Goal: Task Accomplishment & Management: Manage account settings

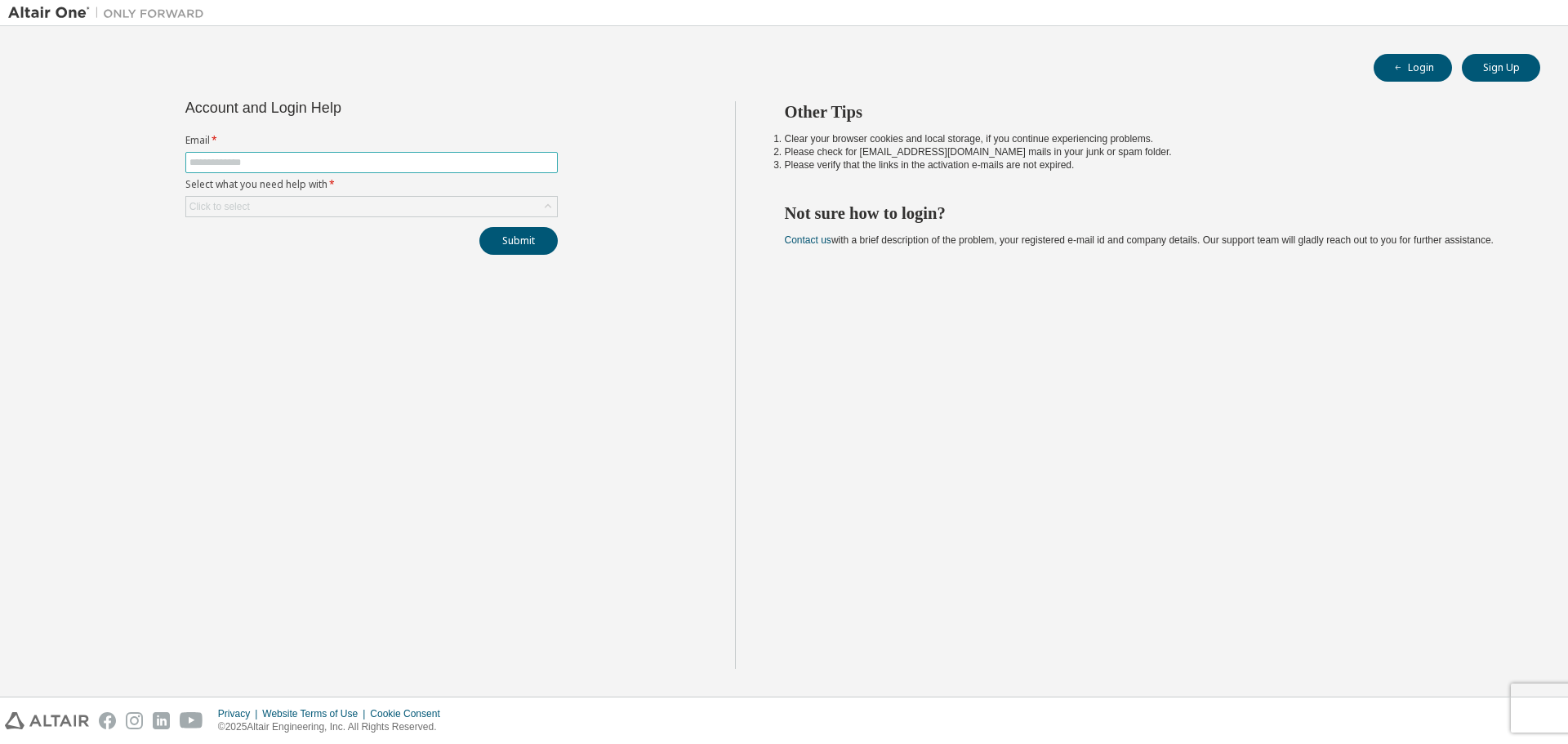
click at [330, 157] on input "text" at bounding box center [371, 162] width 364 height 13
type input "**********"
click at [325, 208] on div "Click to select" at bounding box center [371, 206] width 371 height 19
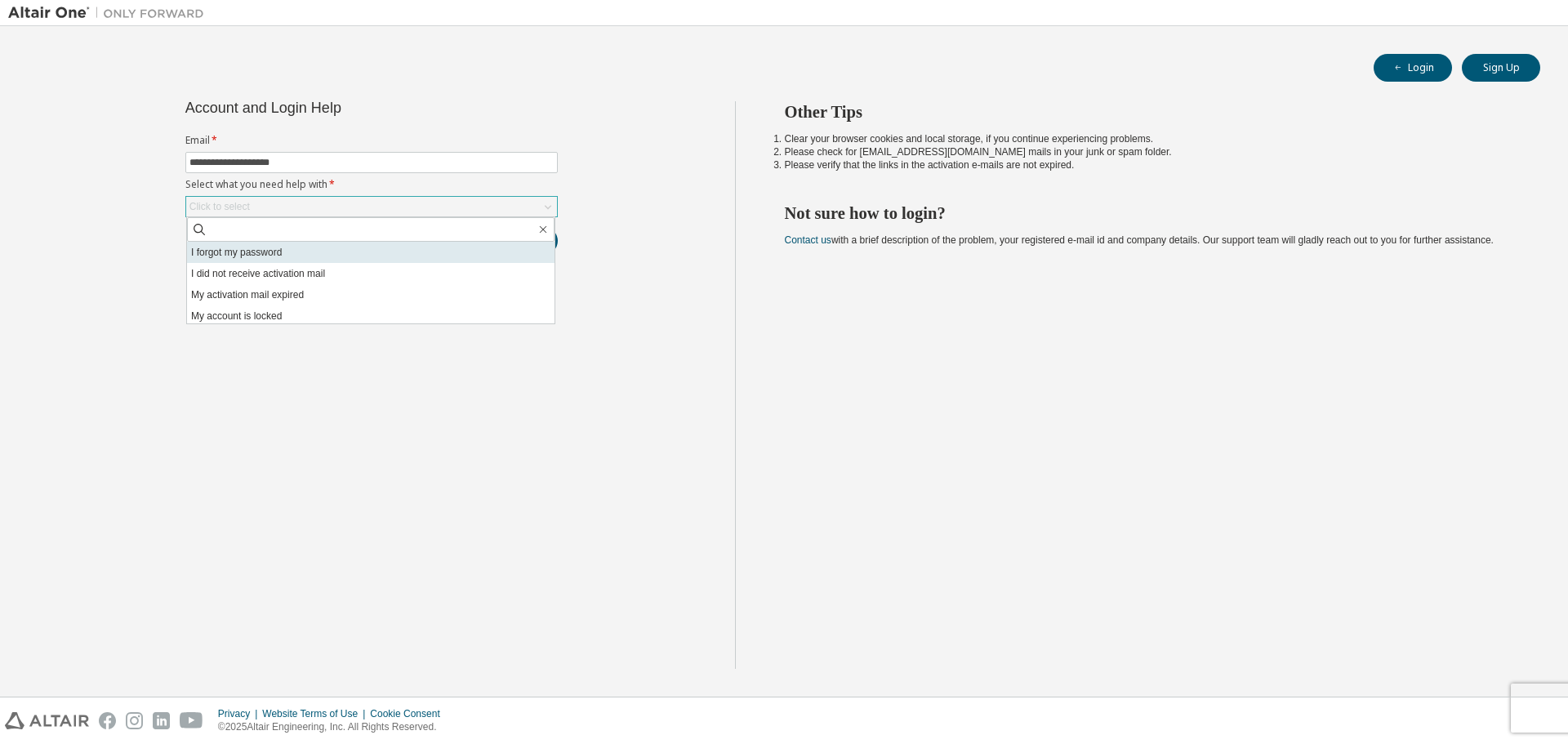
click at [311, 254] on li "I forgot my password" at bounding box center [371, 253] width 367 height 21
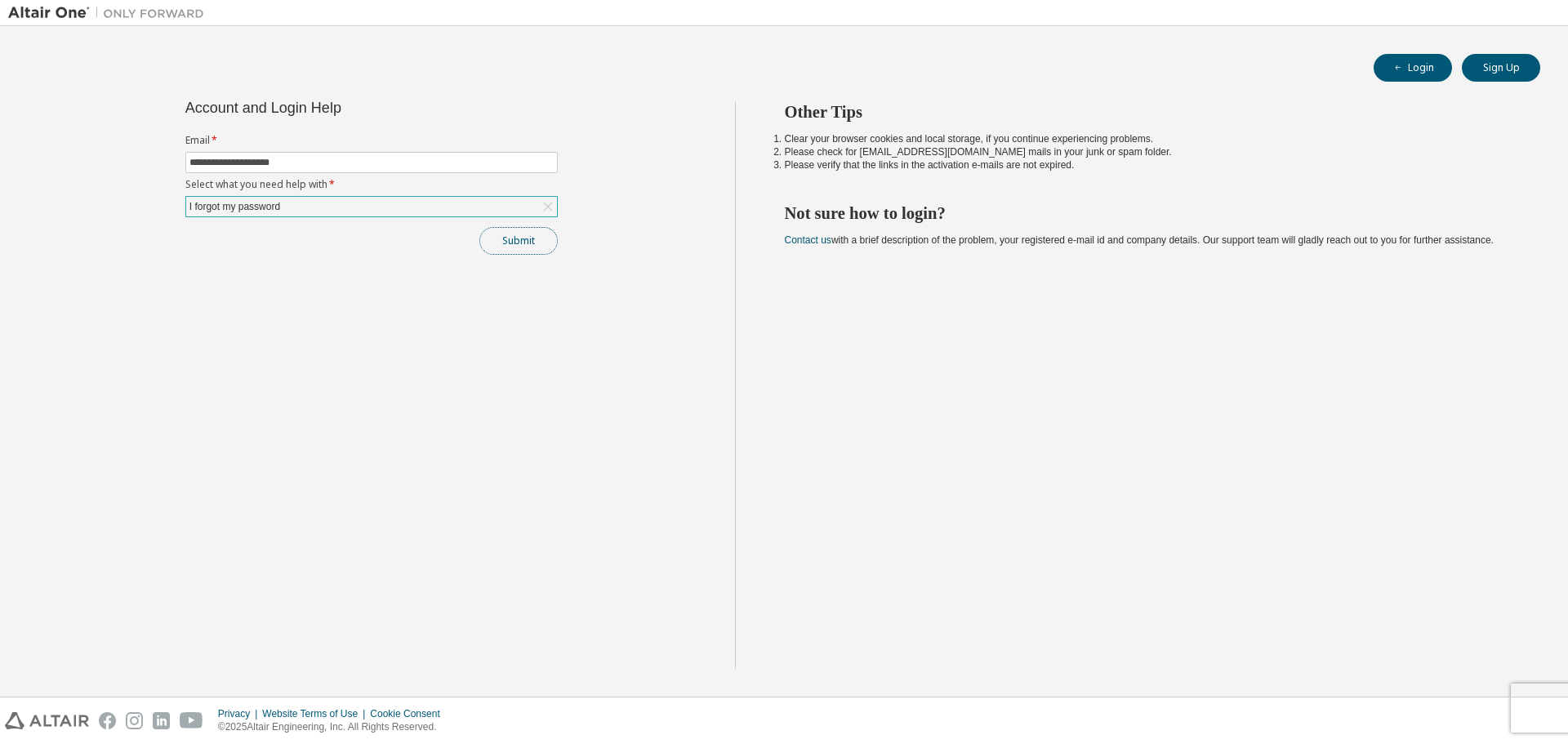
click at [530, 246] on button "Submit" at bounding box center [518, 241] width 79 height 28
click at [529, 239] on button "Submit" at bounding box center [518, 241] width 79 height 28
click at [1531, 688] on icon "button" at bounding box center [1533, 685] width 10 height 10
drag, startPoint x: 787, startPoint y: 131, endPoint x: 1084, endPoint y: 177, distance: 300.5
click at [1084, 177] on div "Other Tips Clear your browser cookies and local storage, if you continue experi…" at bounding box center [1148, 385] width 826 height 567
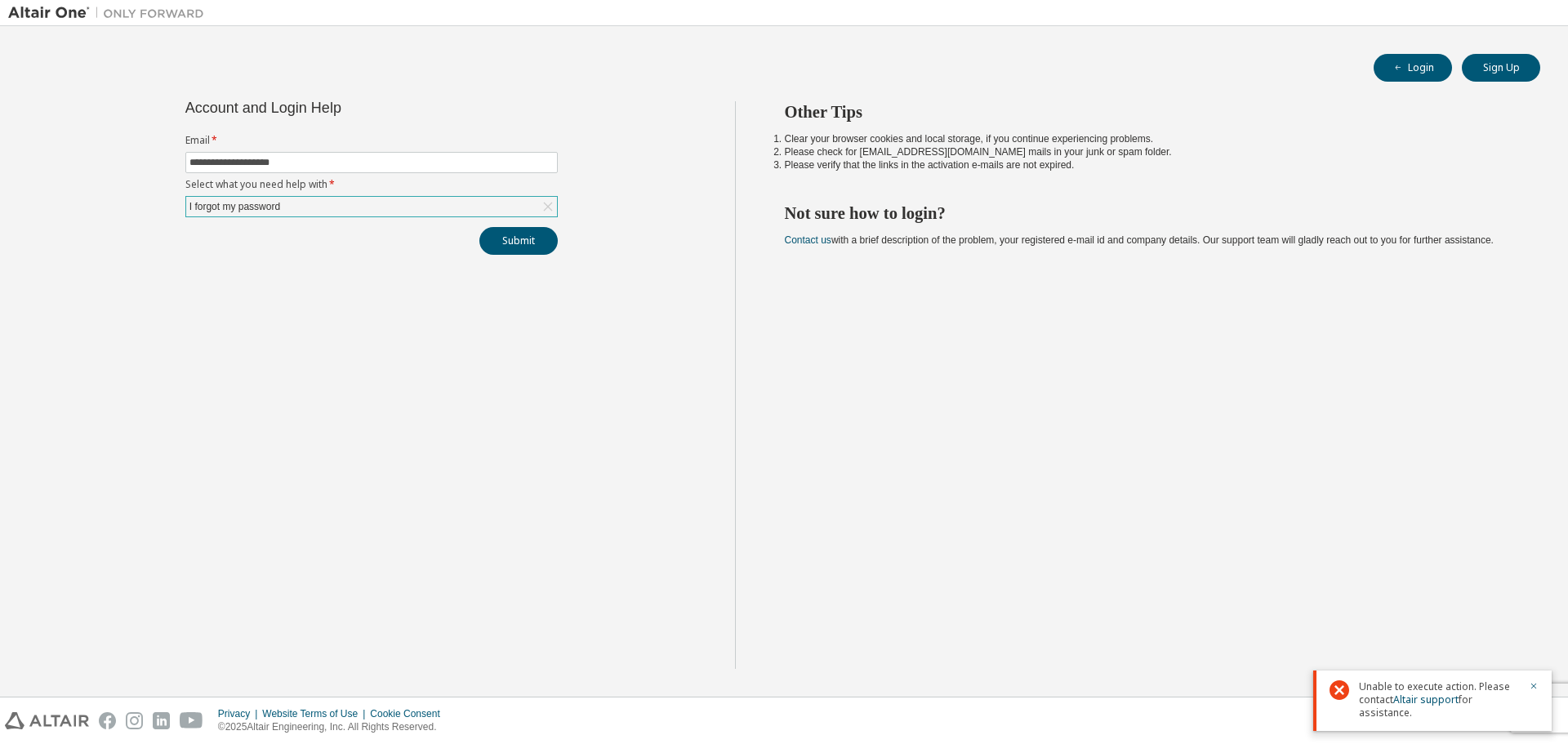
click at [1091, 179] on div "Other Tips Clear your browser cookies and local storage, if you continue experi…" at bounding box center [1148, 385] width 826 height 567
